Goal: Task Accomplishment & Management: Use online tool/utility

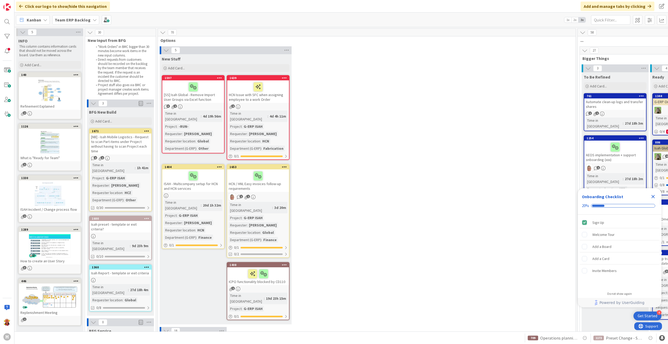
click at [85, 22] on b "Team ERP Backlog" at bounding box center [73, 19] width 36 height 5
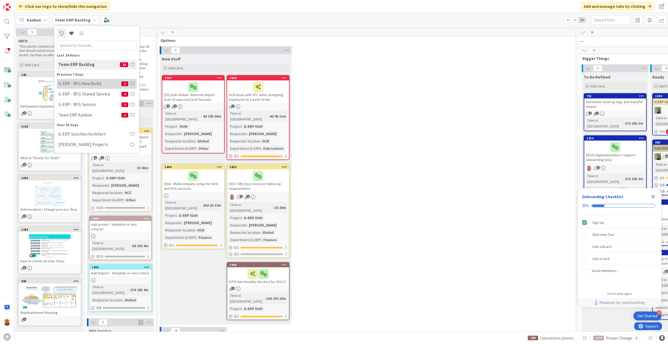
click at [93, 85] on h4 "G-ERP - BFG New Build" at bounding box center [89, 83] width 63 height 5
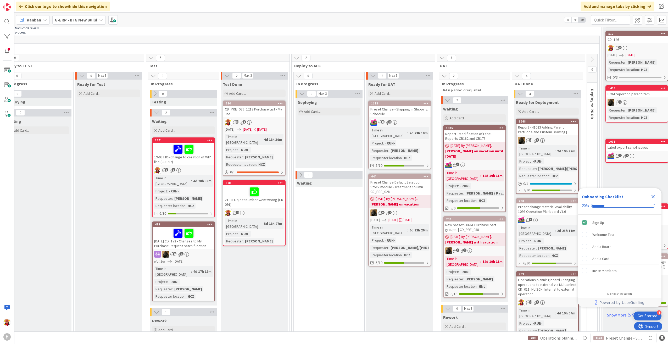
scroll to position [79, 332]
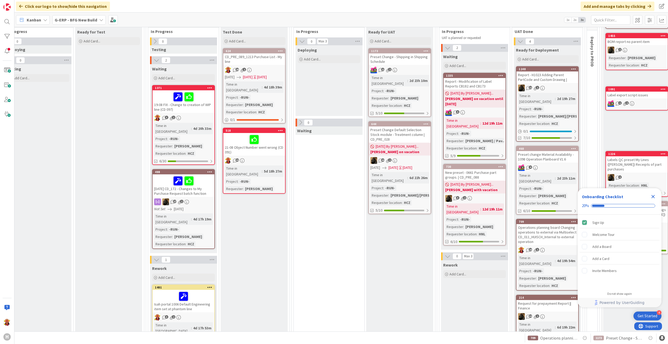
click at [551, 79] on div "Report - H1023 Adding Parent PartCode and Custom Drawing |" at bounding box center [548, 77] width 62 height 12
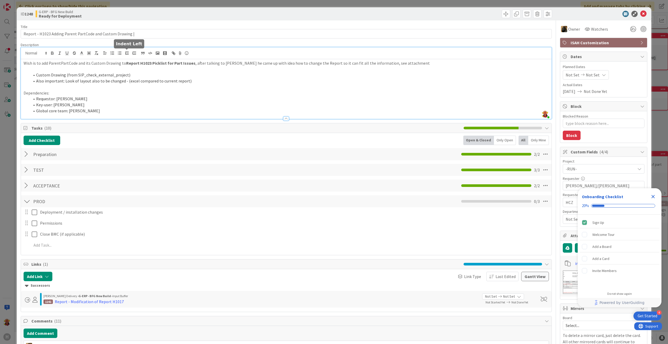
click at [124, 53] on div "Lareina Cheng just joined Wish is to add ParentPartCode and its Custom Drawing …" at bounding box center [286, 82] width 531 height 71
drag, startPoint x: 137, startPoint y: 62, endPoint x: 190, endPoint y: 63, distance: 52.9
click at [190, 63] on strong "Report H1023 Picklist for Part Issues" at bounding box center [160, 62] width 69 height 5
copy strong "H1023 Picklist for Part Issues"
click at [640, 12] on icon at bounding box center [643, 14] width 6 height 6
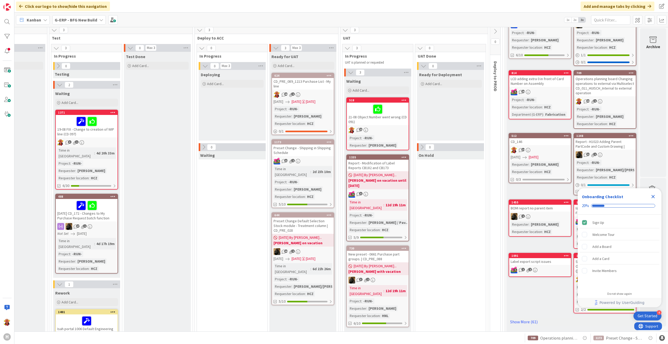
scroll to position [0, 433]
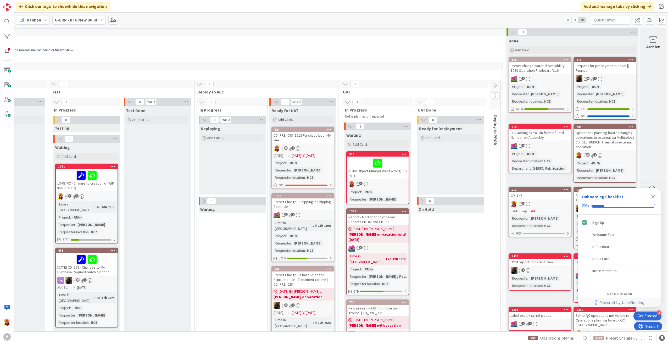
click at [550, 73] on div "Preset change Material Availability - 1098 Operation Planboard V1.6" at bounding box center [540, 68] width 62 height 12
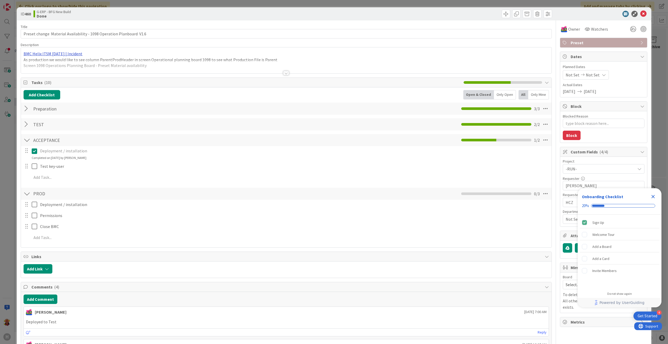
click at [70, 56] on div "BMC Helix ITSM 23.3.02 | Incident As production we would like to see column Par…" at bounding box center [286, 60] width 531 height 26
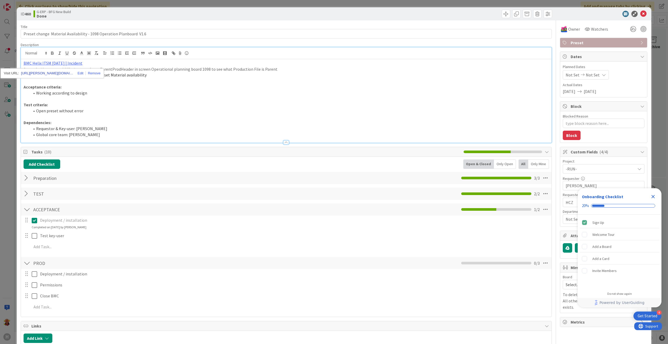
click at [45, 74] on link "https://huisman-smartit.onbmc.com/smartit/app/#/incident/AGGEFRDUJONBTASRJ6KUSR…" at bounding box center [47, 73] width 52 height 7
click at [642, 12] on icon at bounding box center [643, 14] width 6 height 6
click at [641, 13] on icon at bounding box center [643, 14] width 6 height 6
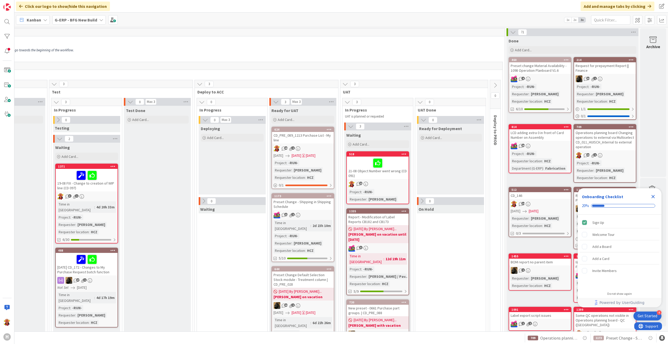
click at [615, 69] on div "Request for prepayment Report || Finance" at bounding box center [605, 68] width 62 height 12
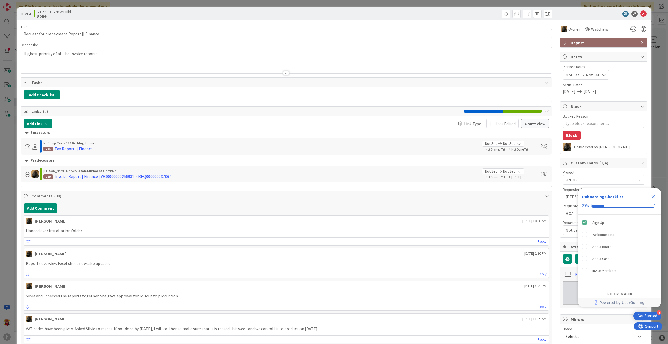
click at [656, 196] on icon "Close Checklist" at bounding box center [653, 196] width 6 height 6
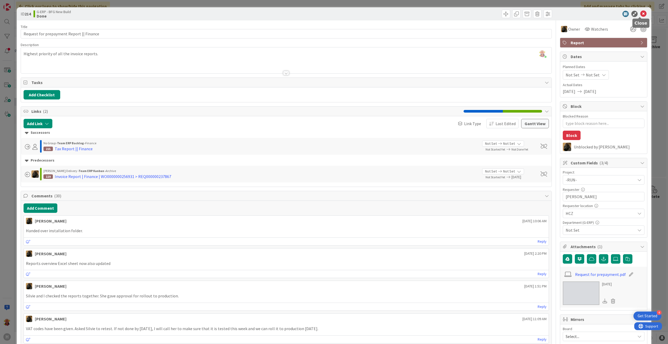
click at [640, 13] on icon at bounding box center [643, 14] width 6 height 6
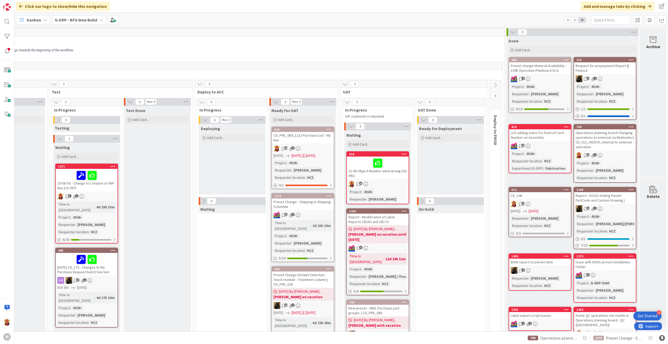
click at [625, 207] on div "11 1" at bounding box center [605, 208] width 62 height 7
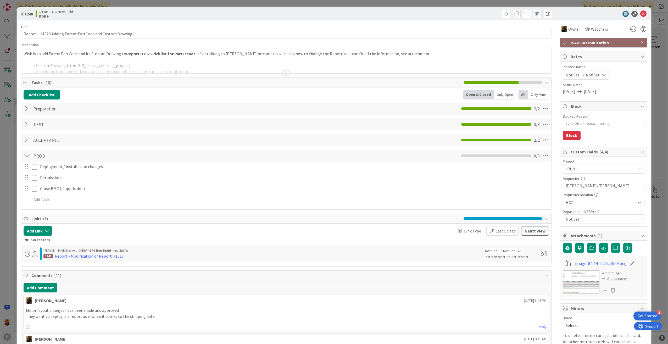
type textarea "x"
click at [286, 75] on div at bounding box center [286, 73] width 6 height 4
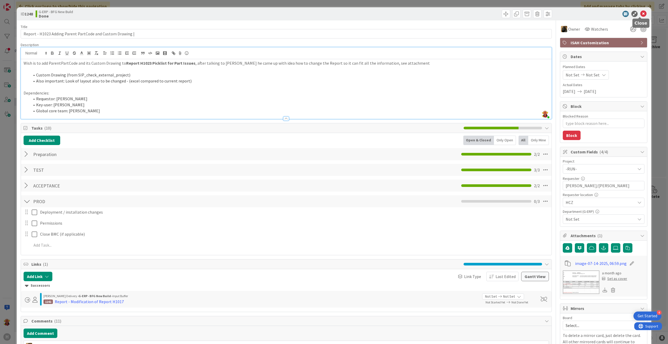
click at [640, 14] on icon at bounding box center [643, 14] width 6 height 6
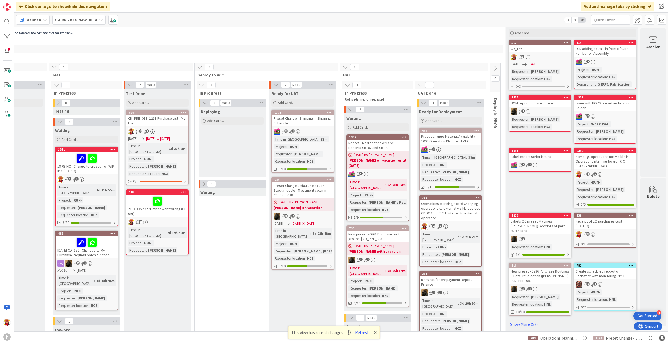
scroll to position [26, 432]
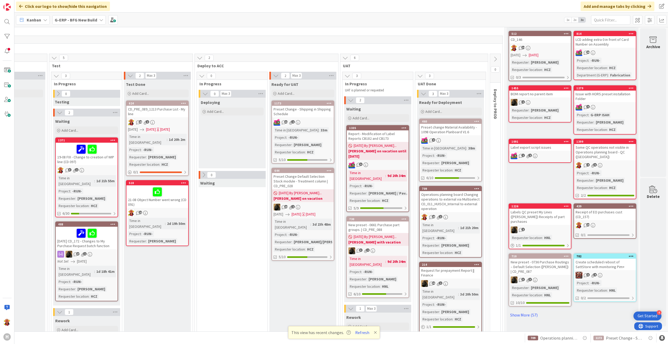
click at [163, 113] on div "CD_PRE_089_1213 Purchase List - My line" at bounding box center [157, 112] width 62 height 12
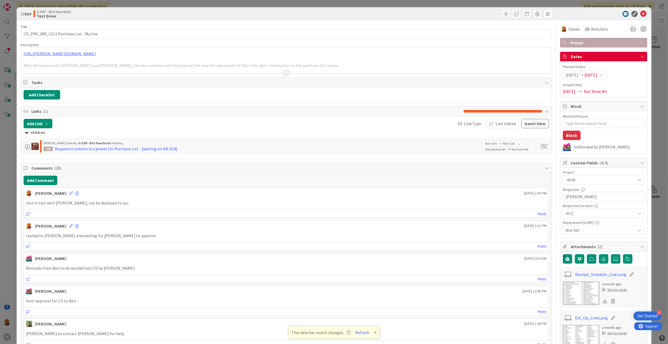
type textarea "x"
click at [285, 73] on div at bounding box center [286, 73] width 6 height 4
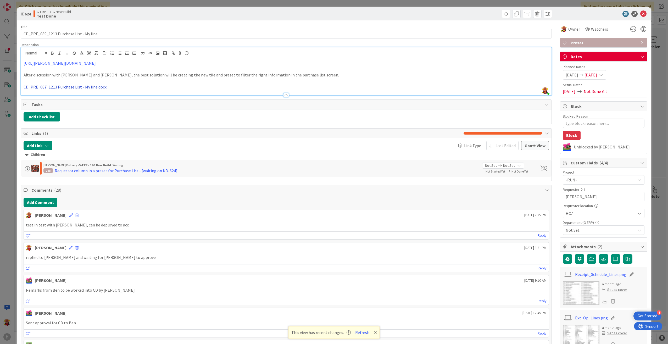
click at [62, 87] on link "CD_PRE_087_1213 Purchase List - My line.docx" at bounding box center [65, 86] width 83 height 5
click at [61, 95] on link "https://huismancloud-my.sharepoint.com/:w:/g/personal/lcheng_huisman-nl_com/EXl…" at bounding box center [51, 97] width 36 height 7
click at [642, 14] on icon at bounding box center [643, 14] width 6 height 6
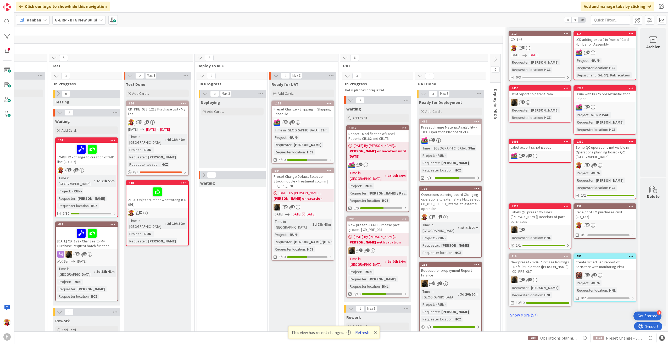
click at [356, 333] on button "Refresh" at bounding box center [362, 332] width 18 height 7
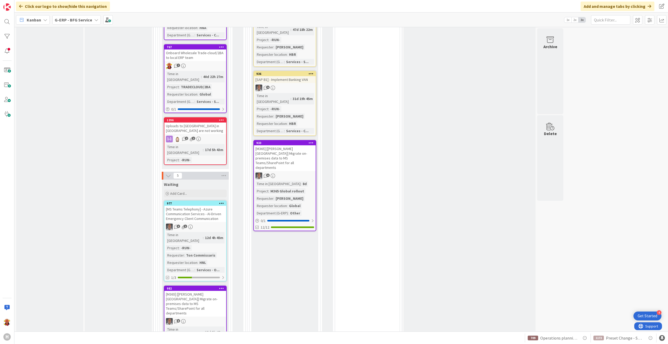
scroll to position [425, 0]
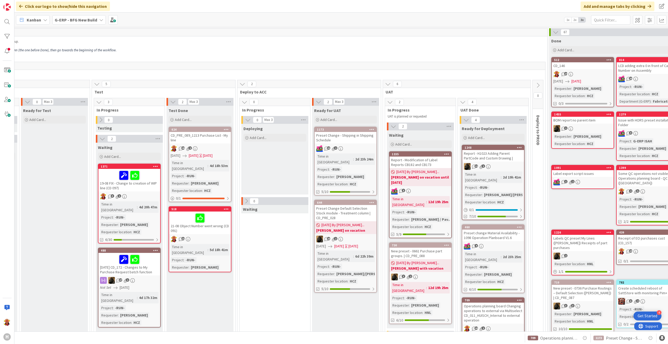
scroll to position [26, 386]
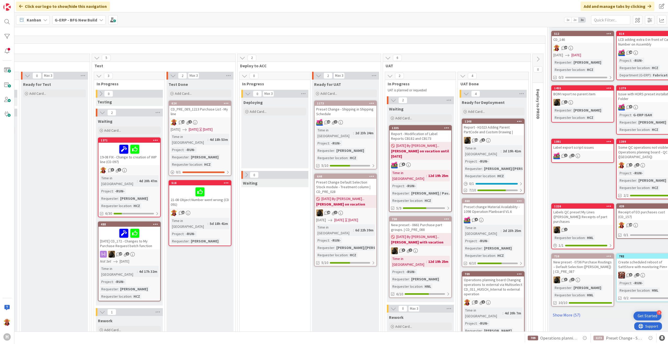
click at [536, 62] on button at bounding box center [538, 59] width 10 height 8
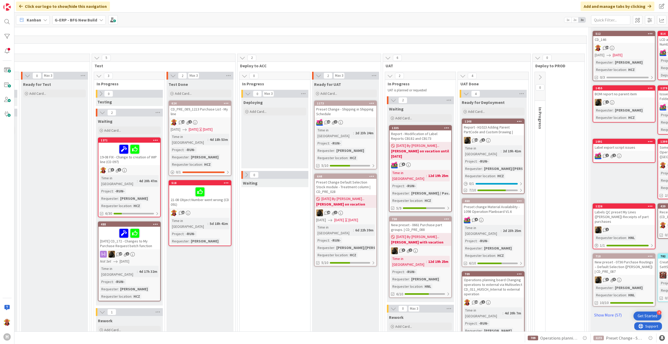
click at [541, 75] on icon at bounding box center [540, 77] width 6 height 6
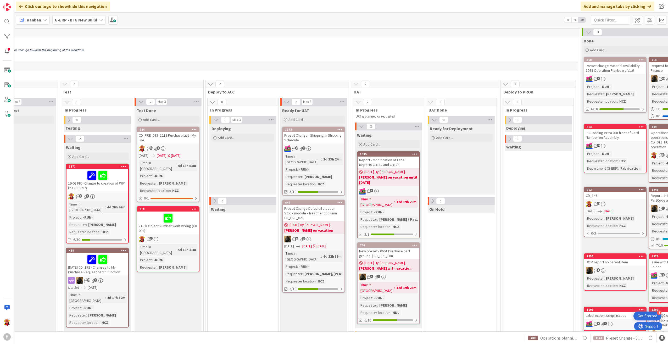
scroll to position [0, 305]
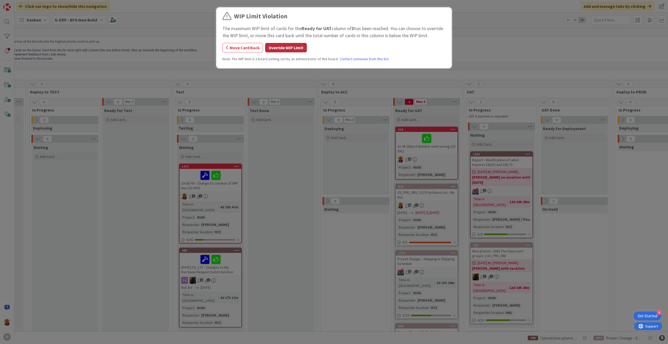
click at [282, 49] on button "Override WIP Limit" at bounding box center [286, 47] width 42 height 9
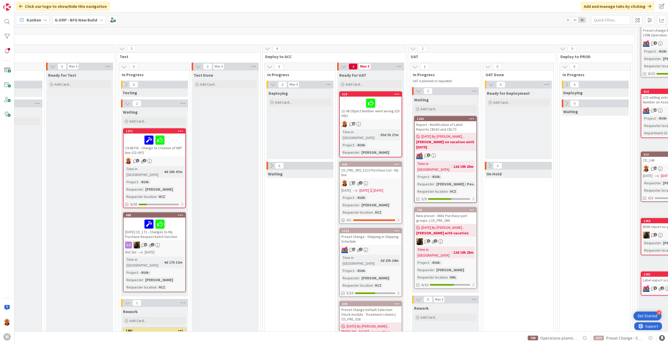
scroll to position [26, 361]
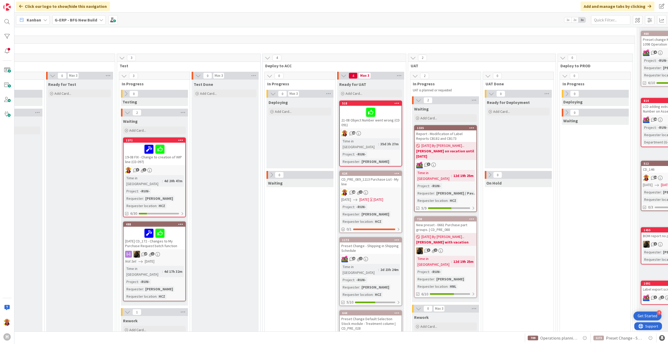
click at [271, 173] on icon at bounding box center [272, 175] width 6 height 6
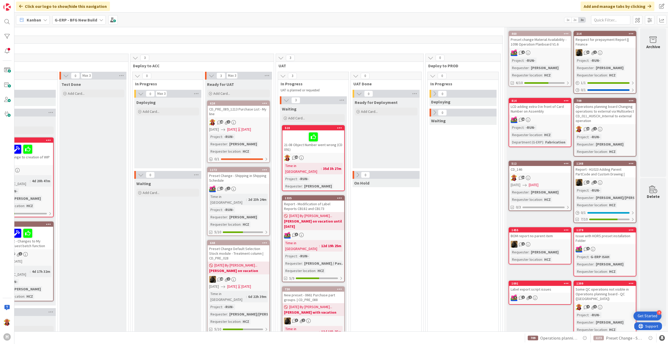
scroll to position [26, 497]
click at [625, 121] on div "Operations planning board Changing operations to external via Multiselect CD_01…" at bounding box center [605, 113] width 62 height 21
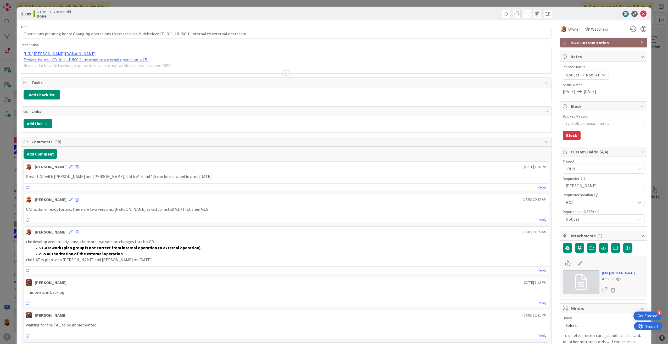
click at [283, 73] on div at bounding box center [286, 73] width 6 height 4
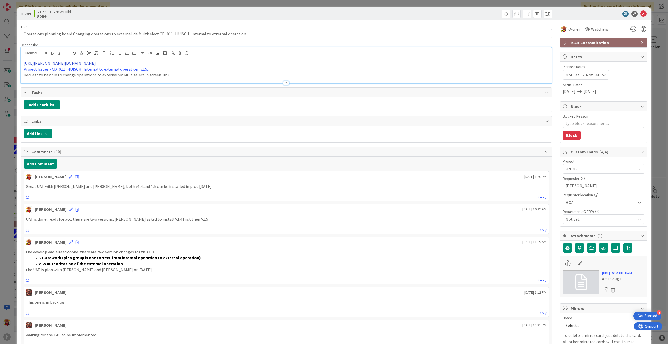
click at [96, 63] on link "https://huisman-smartit.onbmc.com/smartit/app/#/workorder/AGGEFRDUJONBTASVDYIVS…" at bounding box center [60, 62] width 72 height 5
click at [125, 73] on link "https://huisman-smartit.onbmc.com/smartit/app#/workorder/AGGEFRDUJONBTASVDYIVSV…" at bounding box center [107, 73] width 52 height 7
type textarea "x"
